Goal: Obtain resource: Obtain resource

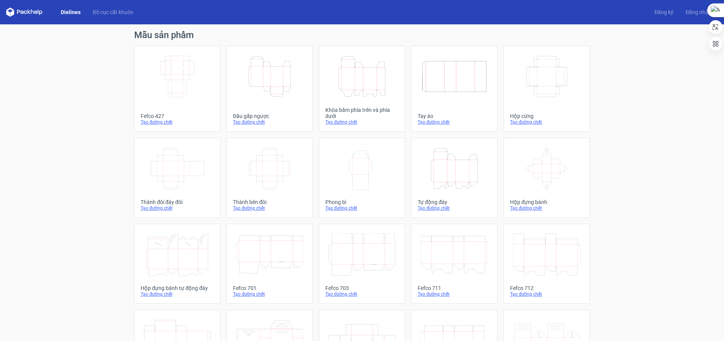
click at [293, 77] on icon "Height Depth Width" at bounding box center [269, 76] width 67 height 43
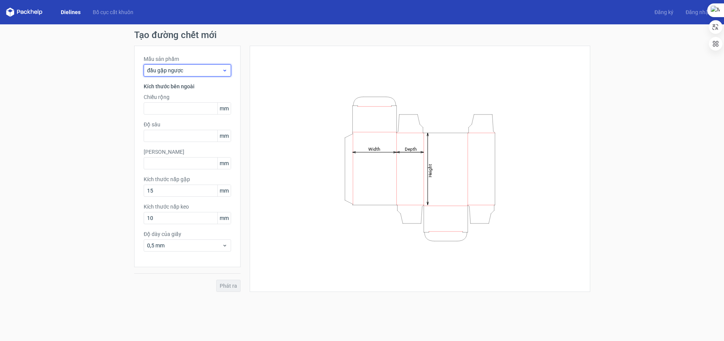
click at [171, 74] on div "đầu gập ngược" at bounding box center [187, 70] width 87 height 12
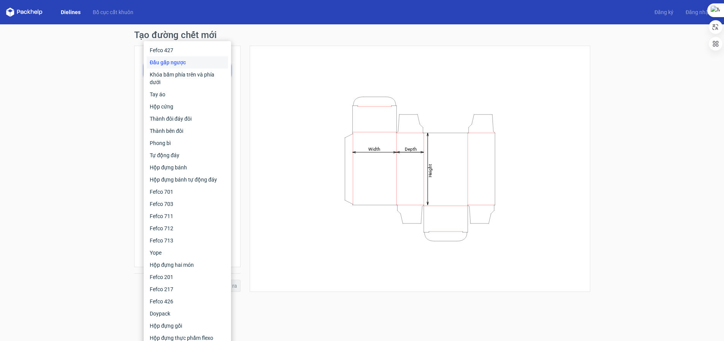
click at [354, 93] on icon "Height Depth Width" at bounding box center [420, 169] width 228 height 152
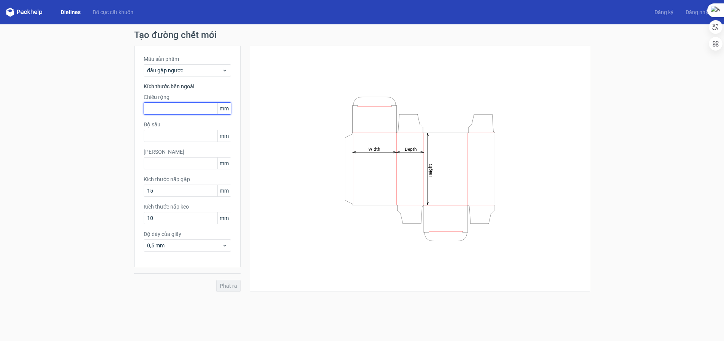
click at [201, 109] on input "text" at bounding box center [187, 108] width 87 height 12
type input "105"
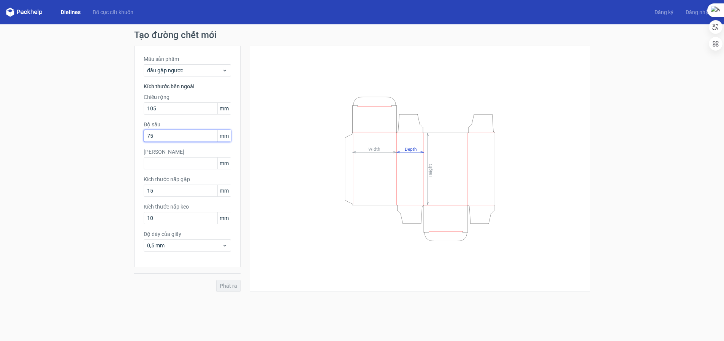
type input "75"
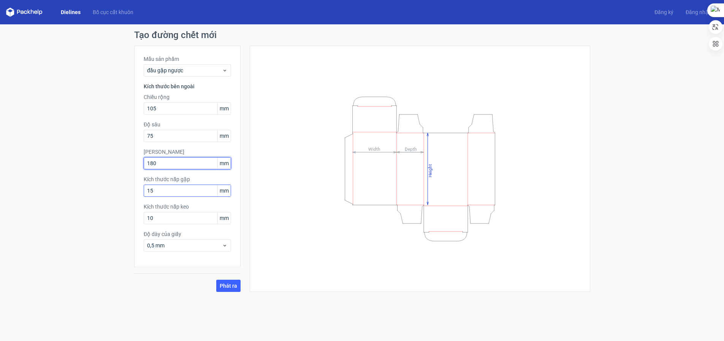
type input "180"
click at [186, 191] on input "15" at bounding box center [187, 190] width 87 height 12
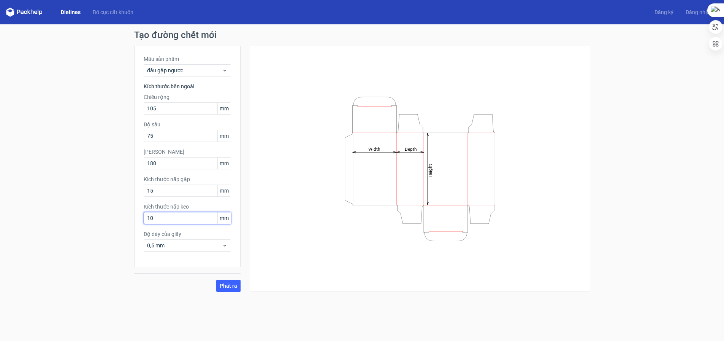
click at [185, 219] on input "10" at bounding box center [187, 218] width 87 height 12
type input "13"
click at [235, 287] on font "Phát ra" at bounding box center [228, 285] width 17 height 6
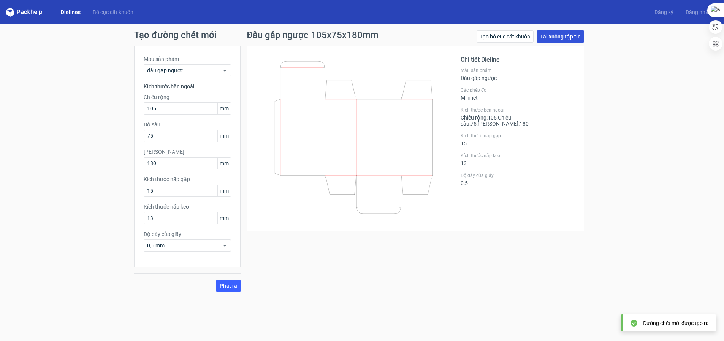
click at [567, 35] on font "Tải xuống tập tin" at bounding box center [560, 36] width 41 height 6
drag, startPoint x: 165, startPoint y: 106, endPoint x: 6, endPoint y: 86, distance: 159.8
click at [78, 114] on div "Tạo đường chết mới Mẫu sản phẩm đầu gập ngược Kích thước bên ngoài Chiều rộng 1…" at bounding box center [362, 160] width 724 height 273
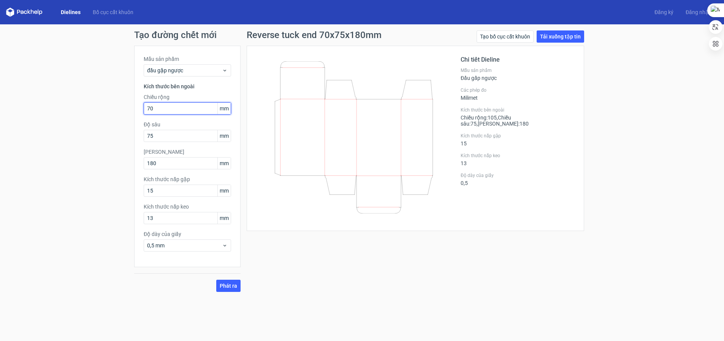
type input "70"
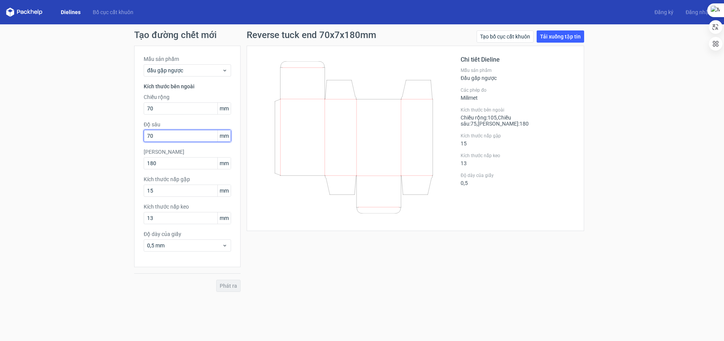
type input "70"
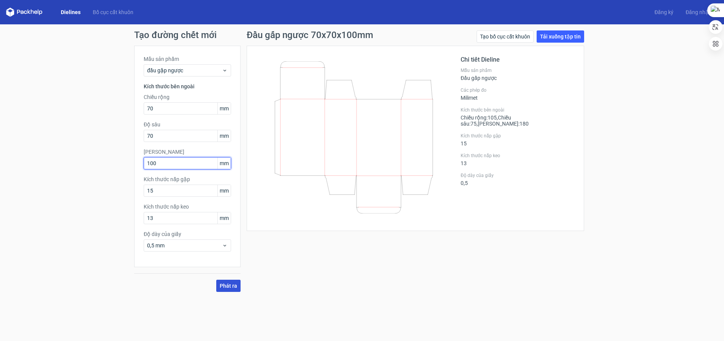
type input "100"
drag, startPoint x: 230, startPoint y: 287, endPoint x: 341, endPoint y: 235, distance: 121.9
click at [231, 286] on font "Phát ra" at bounding box center [228, 285] width 17 height 6
click at [570, 43] on div "Tạo bố cục cắt khuôn Tải xuống tập tin" at bounding box center [531, 37] width 108 height 15
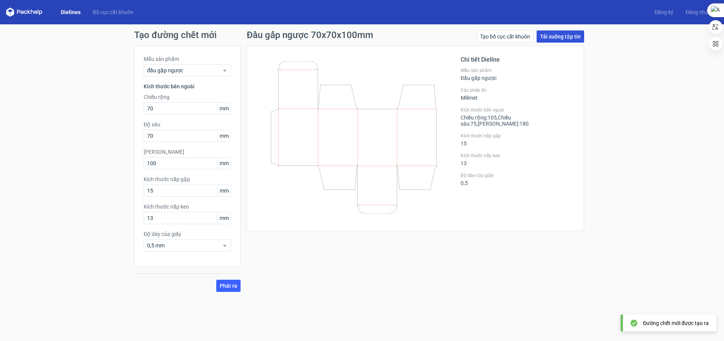
click at [570, 39] on font "Tải xuống tập tin" at bounding box center [560, 36] width 41 height 6
click at [559, 34] on font "Tải xuống tập tin" at bounding box center [560, 36] width 41 height 6
drag, startPoint x: 163, startPoint y: 106, endPoint x: 100, endPoint y: 104, distance: 62.7
click at [120, 104] on div "Tạo đường chết mới Mẫu sản phẩm đầu gập ngược Kích thước bên ngoài Chiều rộng 7…" at bounding box center [362, 160] width 724 height 273
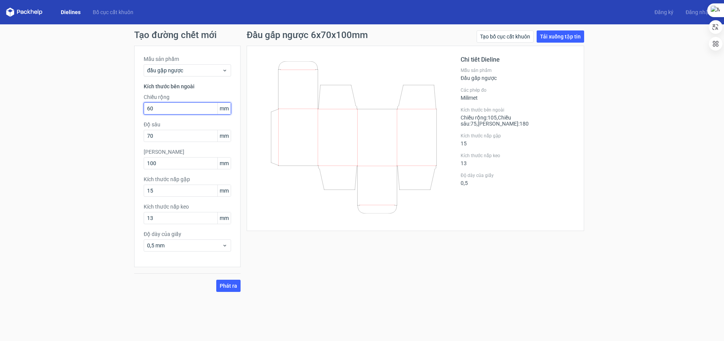
type input "60"
type input "90"
click at [234, 284] on font "Phát ra" at bounding box center [228, 285] width 17 height 6
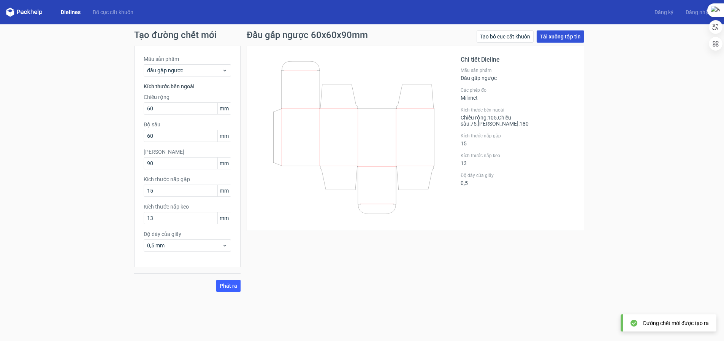
click at [563, 33] on link "Tải xuống tập tin" at bounding box center [561, 36] width 48 height 12
drag, startPoint x: 168, startPoint y: 109, endPoint x: 0, endPoint y: 96, distance: 168.2
click at [41, 103] on div "Tạo đường chết mới Mẫu sản phẩm đầu gập ngược Kích thước bên ngoài Chiều rộng 6…" at bounding box center [362, 160] width 724 height 273
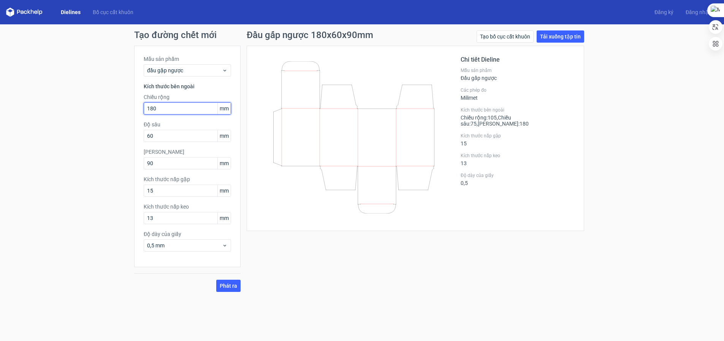
type input "180"
click at [216, 279] on button "Phát ra" at bounding box center [228, 285] width 24 height 12
click at [162, 143] on div "Mẫu sản phẩm đầu gập ngược Kích thước bên ngoài Chiều rộng 180 mm Độ sâu 60 mm …" at bounding box center [187, 156] width 106 height 221
click at [163, 138] on input "60" at bounding box center [187, 136] width 87 height 12
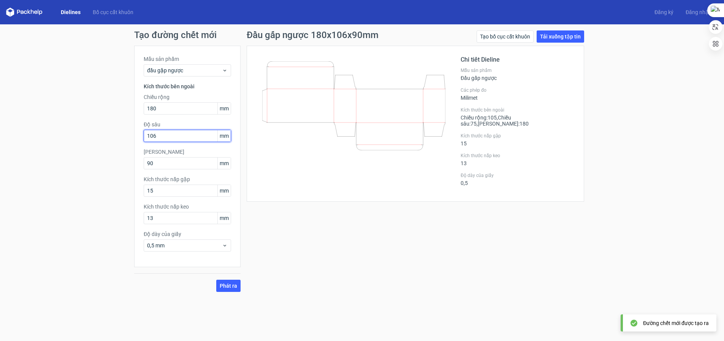
type input "106"
click at [216, 279] on button "Phát ra" at bounding box center [228, 285] width 24 height 12
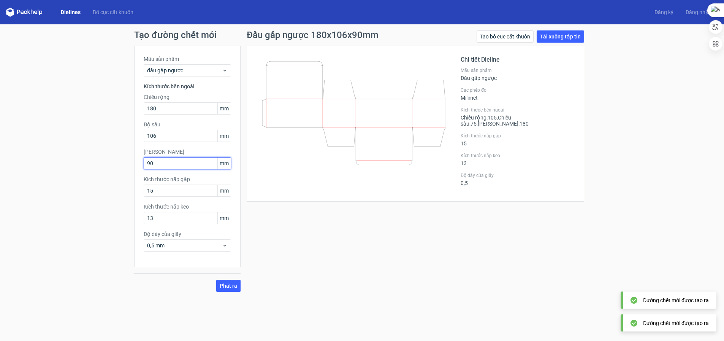
drag, startPoint x: 163, startPoint y: 166, endPoint x: 43, endPoint y: 159, distance: 121.1
click at [108, 163] on div "Tạo đường chết mới Mẫu sản phẩm đầu gập ngược Kích thước bên ngoài Chiều rộng 1…" at bounding box center [362, 160] width 724 height 273
type input "74"
click at [175, 181] on font "Kích thước nắp gập" at bounding box center [167, 179] width 46 height 6
click at [171, 192] on input "15" at bounding box center [187, 190] width 87 height 12
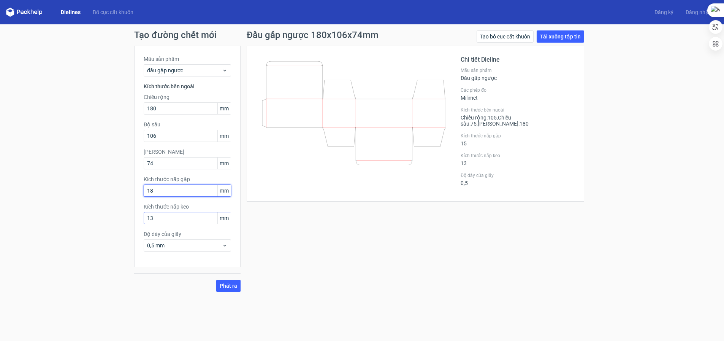
type input "18"
click at [171, 221] on input "13" at bounding box center [187, 218] width 87 height 12
click at [159, 214] on input "15" at bounding box center [187, 218] width 87 height 12
type input "15"
click at [236, 287] on font "Phát ra" at bounding box center [228, 285] width 17 height 6
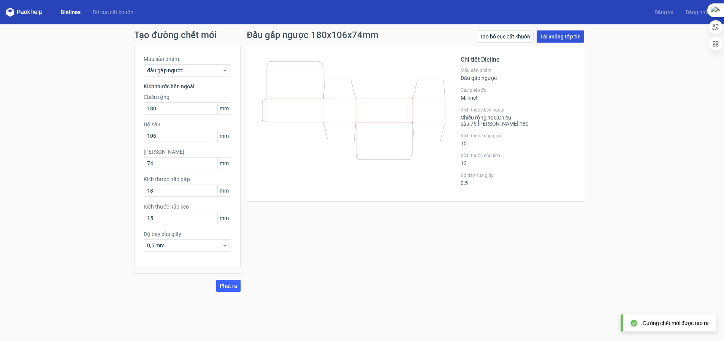
click at [557, 38] on font "Tải xuống tập tin" at bounding box center [560, 36] width 41 height 6
click at [236, 284] on font "Phát ra" at bounding box center [228, 285] width 17 height 6
click at [555, 37] on font "Tải xuống tập tin" at bounding box center [560, 36] width 41 height 6
click at [36, 13] on icon at bounding box center [24, 12] width 36 height 9
click at [34, 13] on icon at bounding box center [24, 12] width 36 height 9
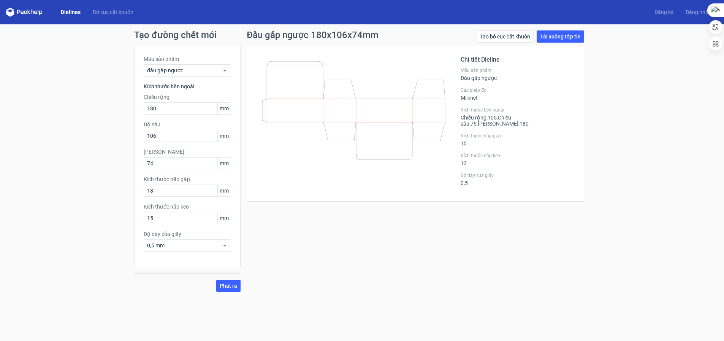
click at [71, 12] on font "Dielines" at bounding box center [71, 12] width 20 height 6
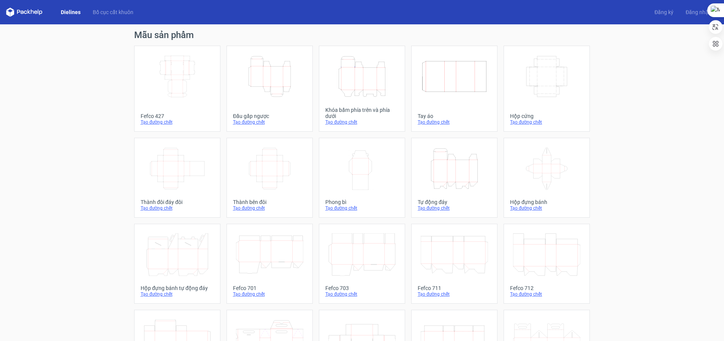
click at [376, 80] on icon "Height Depth Width" at bounding box center [361, 76] width 67 height 43
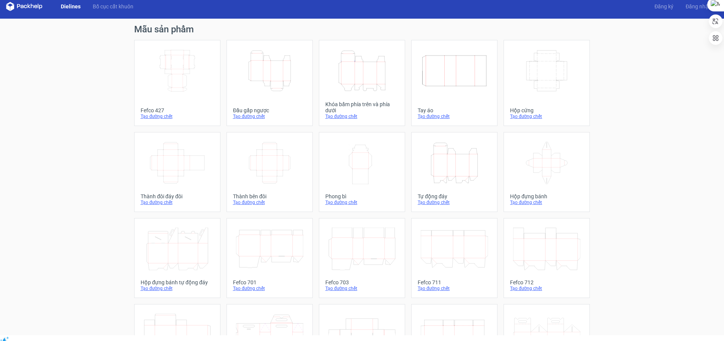
click at [367, 73] on icon "Height Depth Width" at bounding box center [361, 70] width 67 height 43
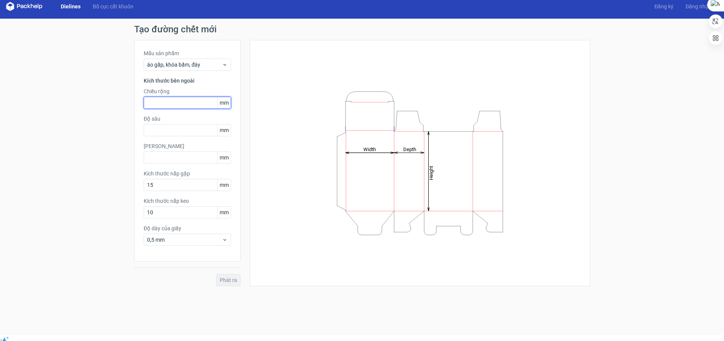
click at [174, 98] on input "text" at bounding box center [187, 103] width 87 height 12
type input "180"
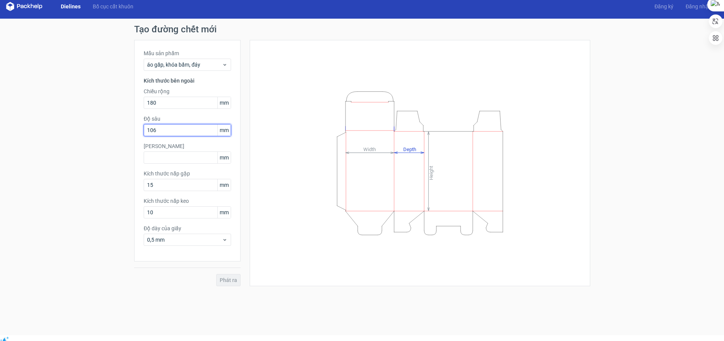
type input "106"
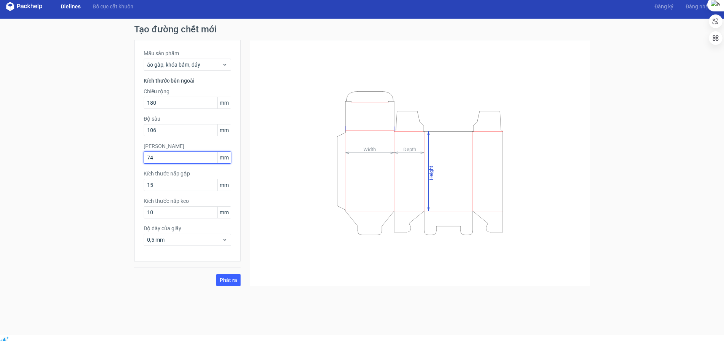
type input "74"
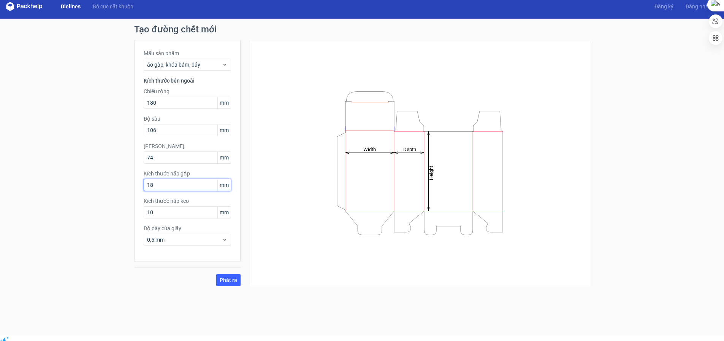
type input "18"
type input "15"
click at [234, 274] on button "Phát ra" at bounding box center [228, 280] width 24 height 12
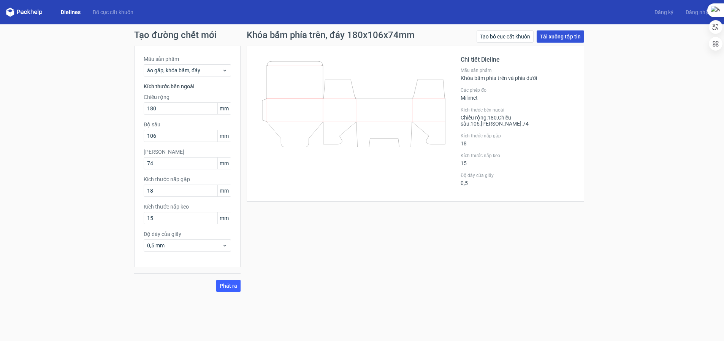
click at [572, 36] on font "Tải xuống tập tin" at bounding box center [560, 36] width 41 height 6
click at [377, 96] on icon at bounding box center [353, 104] width 183 height 86
